Goal: Find specific page/section: Find specific page/section

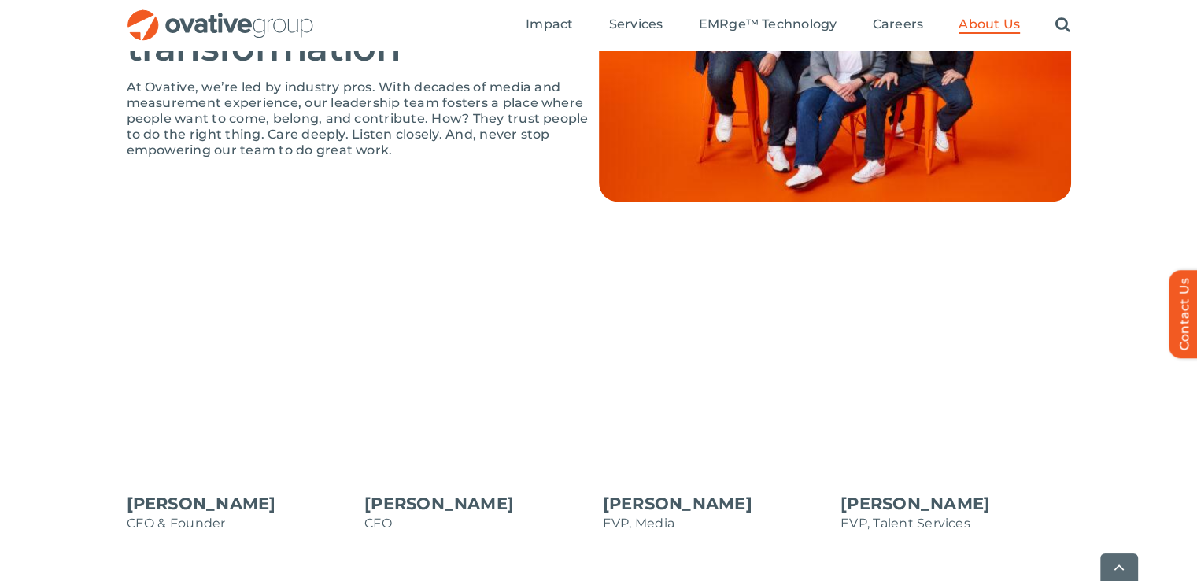
scroll to position [1196, 0]
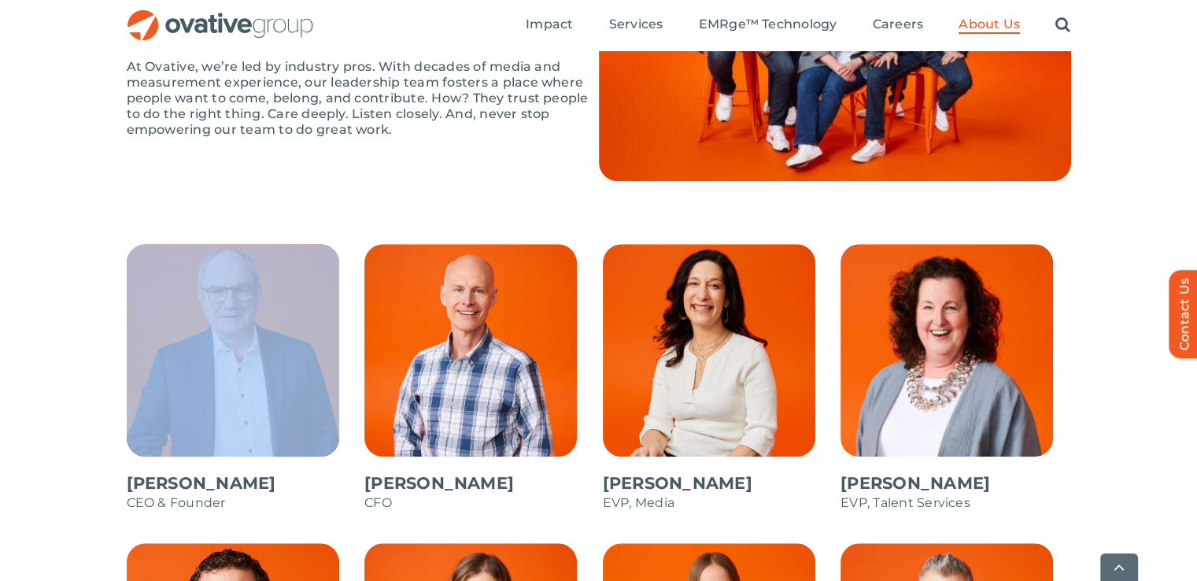
drag, startPoint x: 113, startPoint y: 482, endPoint x: 209, endPoint y: 475, distance: 97.1
click at [209, 475] on div "[PERSON_NAME] CEO & Founder [PERSON_NAME] CFO [PERSON_NAME] EVP, Media [PERSON_…" at bounding box center [598, 591] width 1197 height 694
click at [113, 482] on div "[PERSON_NAME] CEO & Founder [PERSON_NAME] CFO [PERSON_NAME] EVP, Media [PERSON_…" at bounding box center [598, 591] width 1197 height 694
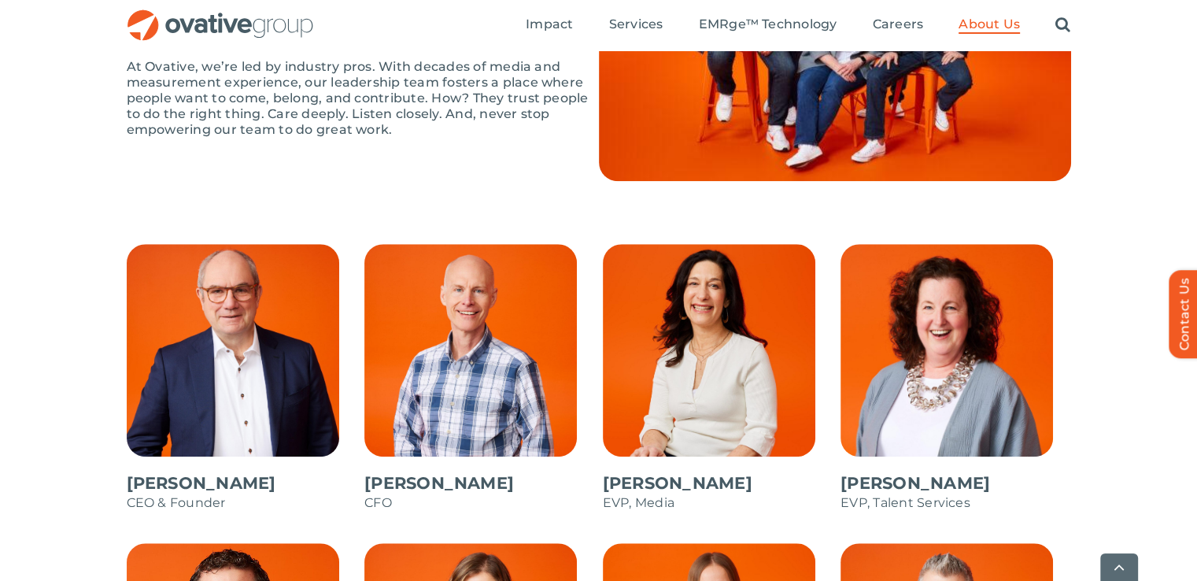
click at [164, 482] on span at bounding box center [242, 385] width 231 height 283
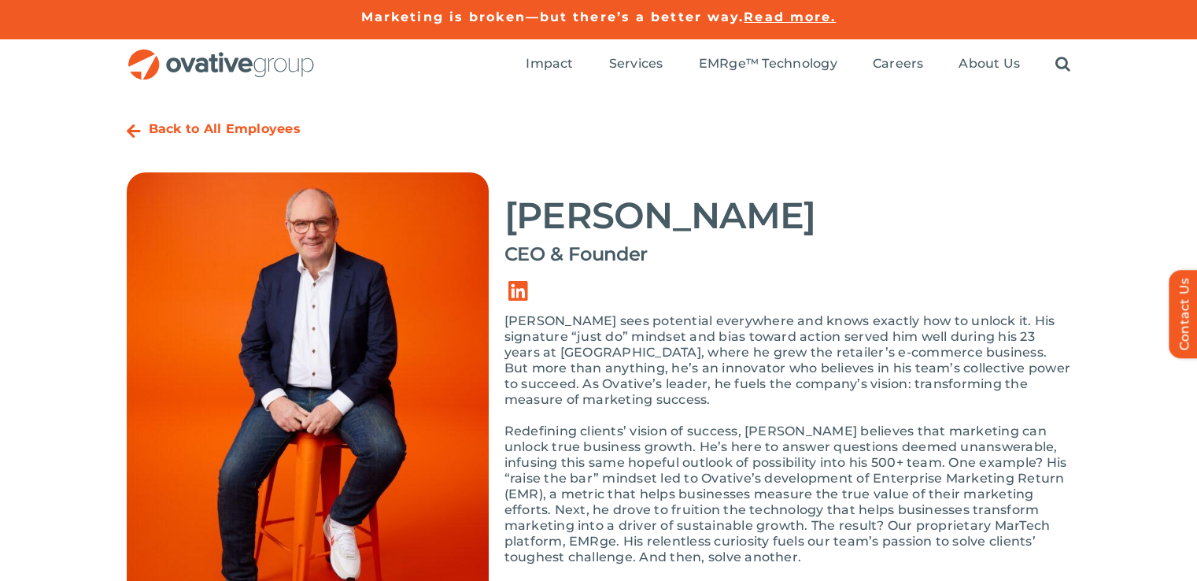
drag, startPoint x: 770, startPoint y: 211, endPoint x: 516, endPoint y: 224, distance: 254.5
click at [516, 224] on h2 "[PERSON_NAME]" at bounding box center [787, 215] width 567 height 39
copy h2 "[PERSON_NAME]"
